Goal: Task Accomplishment & Management: Manage account settings

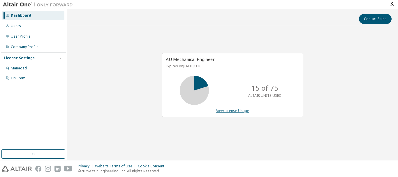
click at [231, 110] on link "View License Usage" at bounding box center [232, 110] width 33 height 5
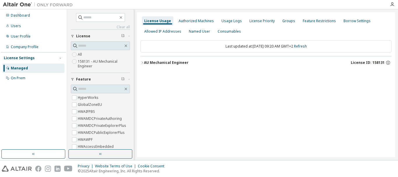
click at [143, 62] on icon "button" at bounding box center [142, 63] width 1 height 2
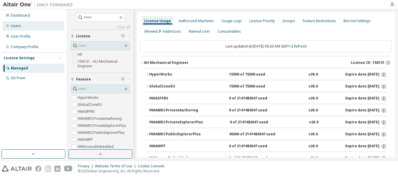
click at [15, 25] on div "Users" at bounding box center [16, 26] width 10 height 5
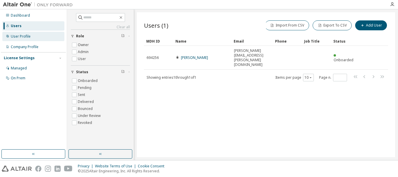
click at [21, 34] on div "User Profile" at bounding box center [21, 36] width 20 height 5
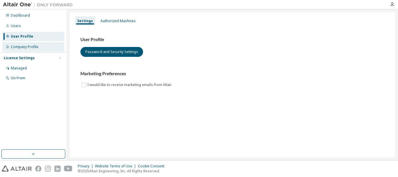
click at [20, 45] on div "Company Profile" at bounding box center [25, 47] width 28 height 5
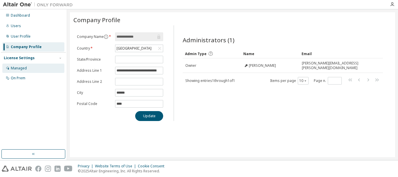
click at [19, 67] on div "Managed" at bounding box center [19, 68] width 16 height 5
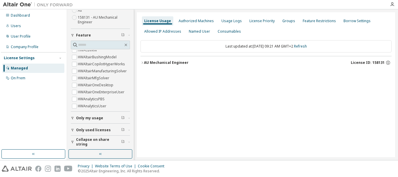
scroll to position [45, 0]
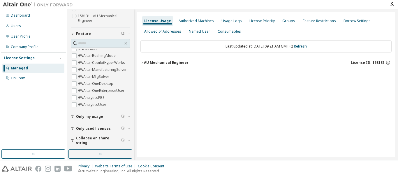
click at [81, 115] on span "Only my usage" at bounding box center [89, 116] width 27 height 5
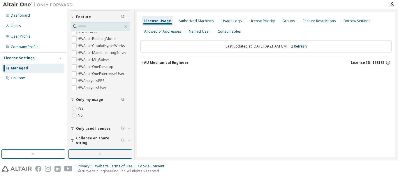
click at [88, 130] on span "Only used licenses" at bounding box center [93, 128] width 35 height 5
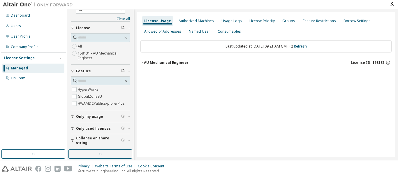
scroll to position [8, 0]
click at [142, 63] on icon "button" at bounding box center [142, 62] width 3 height 3
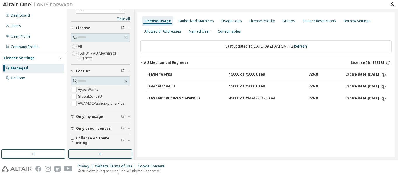
click at [148, 98] on icon "button" at bounding box center [147, 98] width 3 height 3
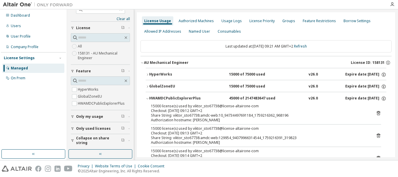
scroll to position [23, 0]
